Goal: Find specific page/section: Find specific page/section

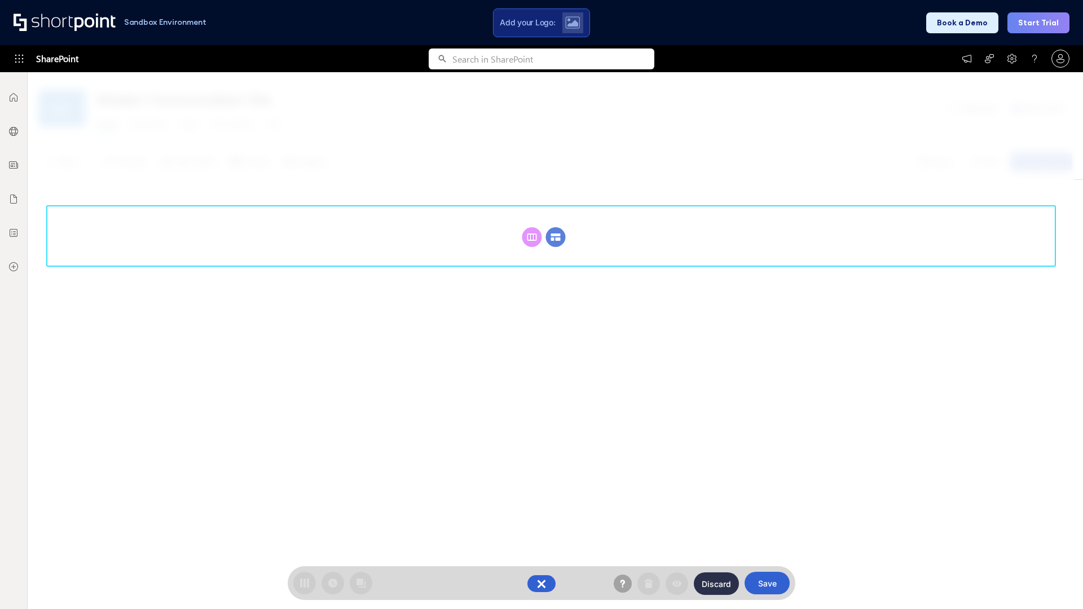
scroll to position [155, 0]
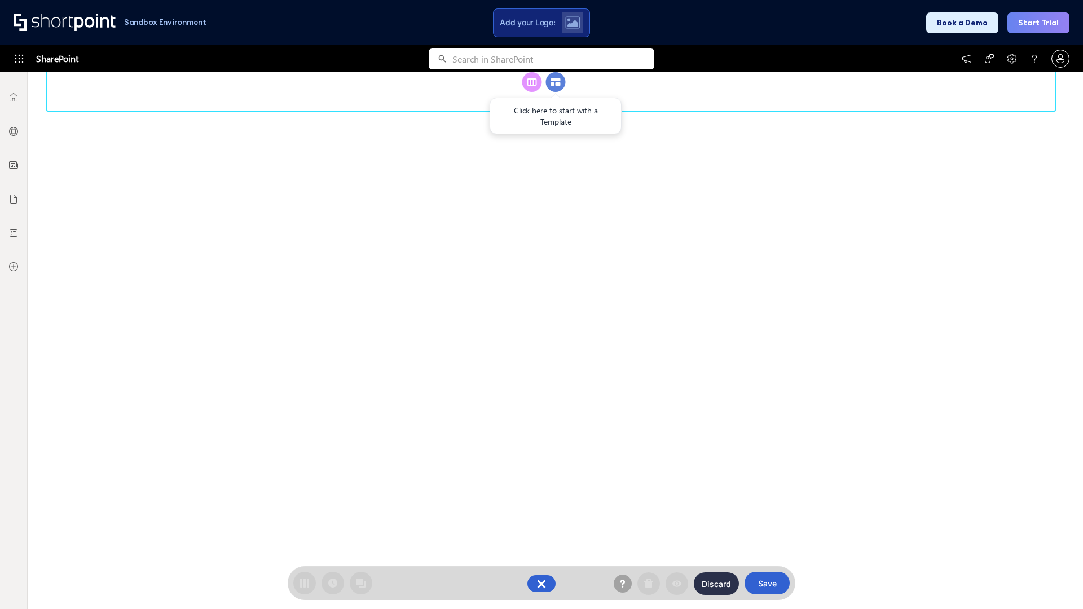
click at [555, 92] on circle at bounding box center [556, 82] width 20 height 20
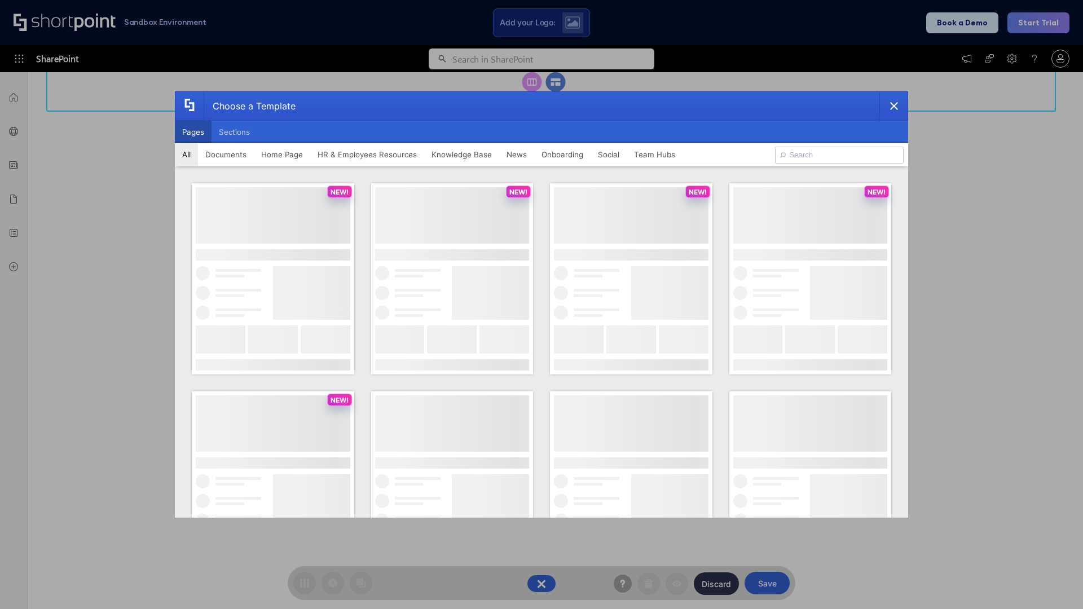
scroll to position [0, 0]
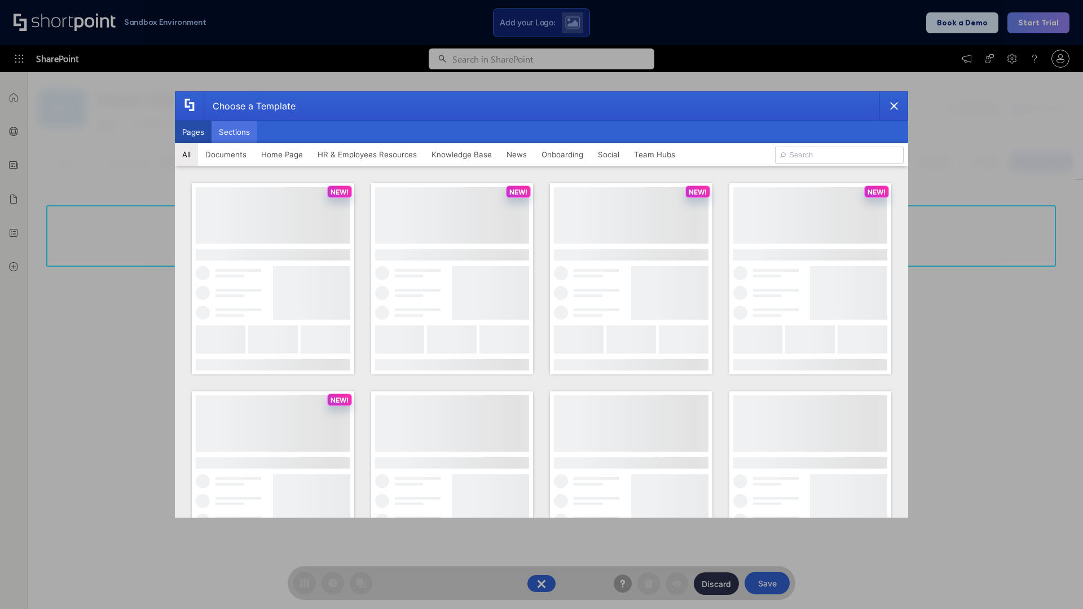
click at [234, 132] on button "Sections" at bounding box center [234, 132] width 46 height 23
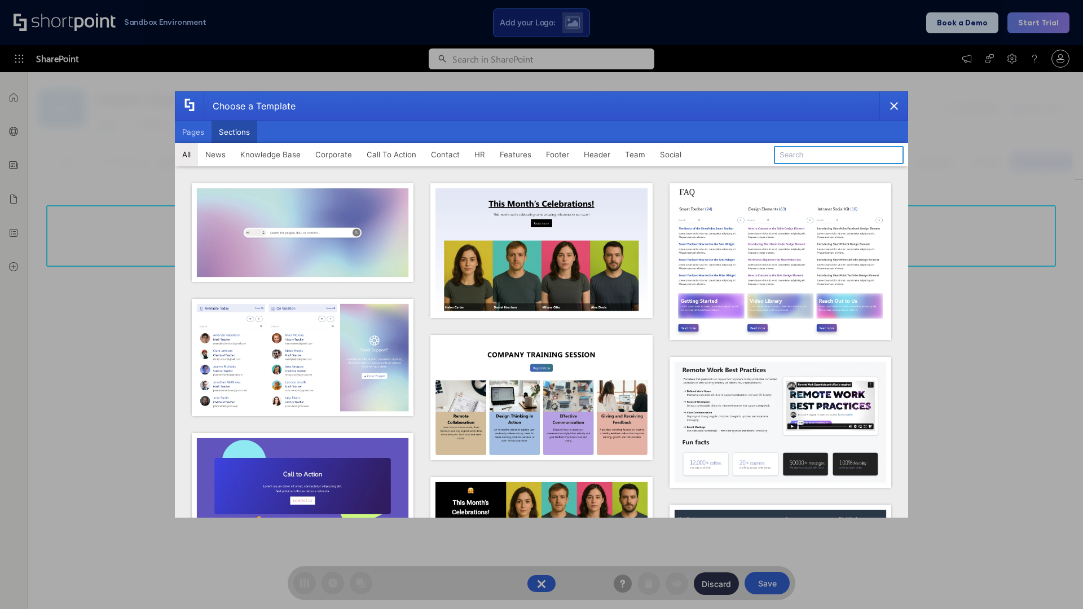
type input "Meet The Team 3"
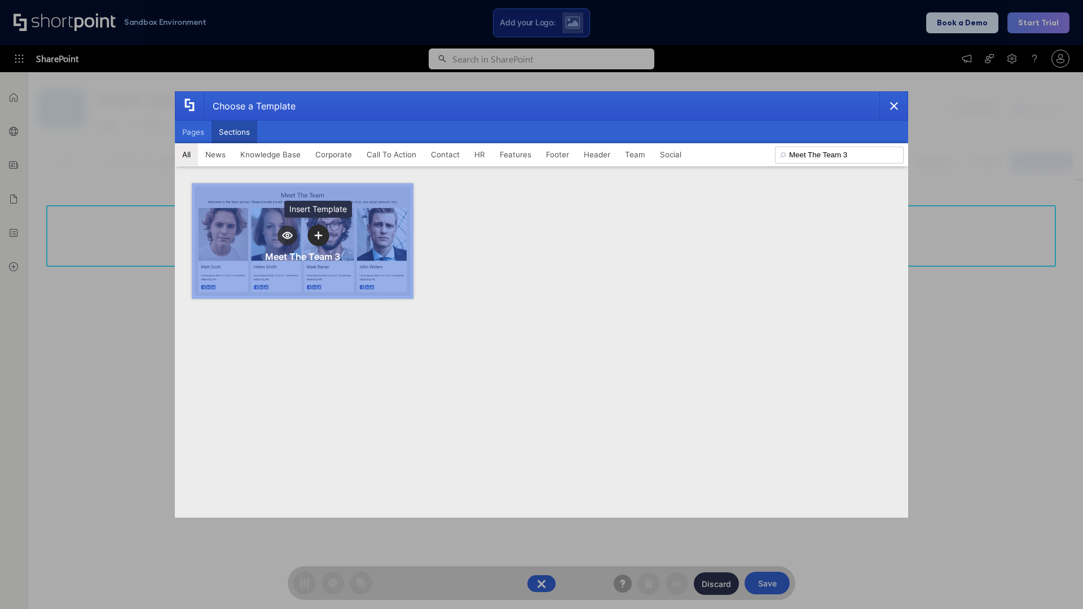
click at [318, 235] on icon "template selector" at bounding box center [318, 236] width 8 height 8
